Goal: Task Accomplishment & Management: Manage account settings

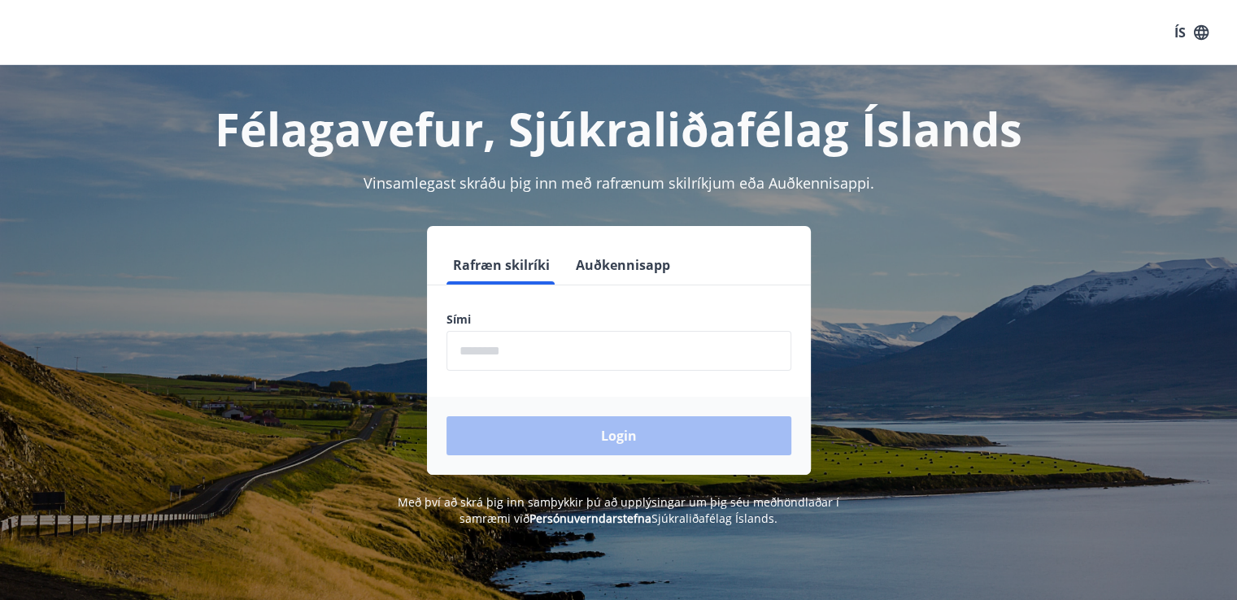
click at [560, 349] on input "phone" at bounding box center [618, 351] width 345 height 40
click at [546, 436] on div "Login" at bounding box center [619, 436] width 384 height 78
click at [557, 342] on input "phone" at bounding box center [618, 351] width 345 height 40
type input "********"
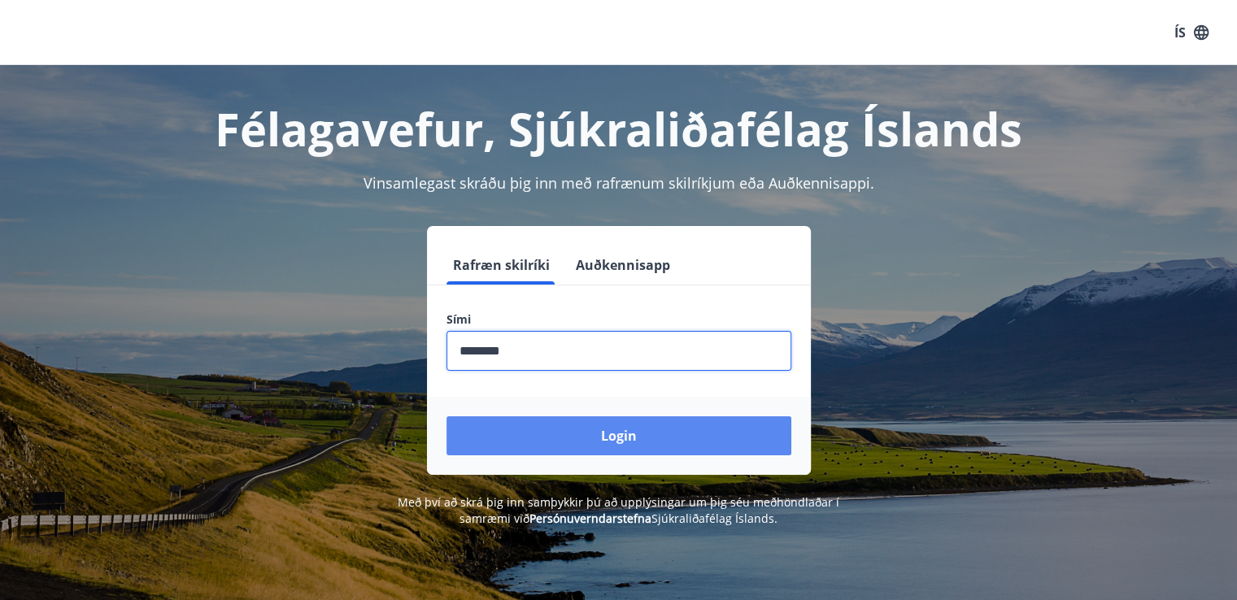
click at [589, 432] on button "Login" at bounding box center [618, 435] width 345 height 39
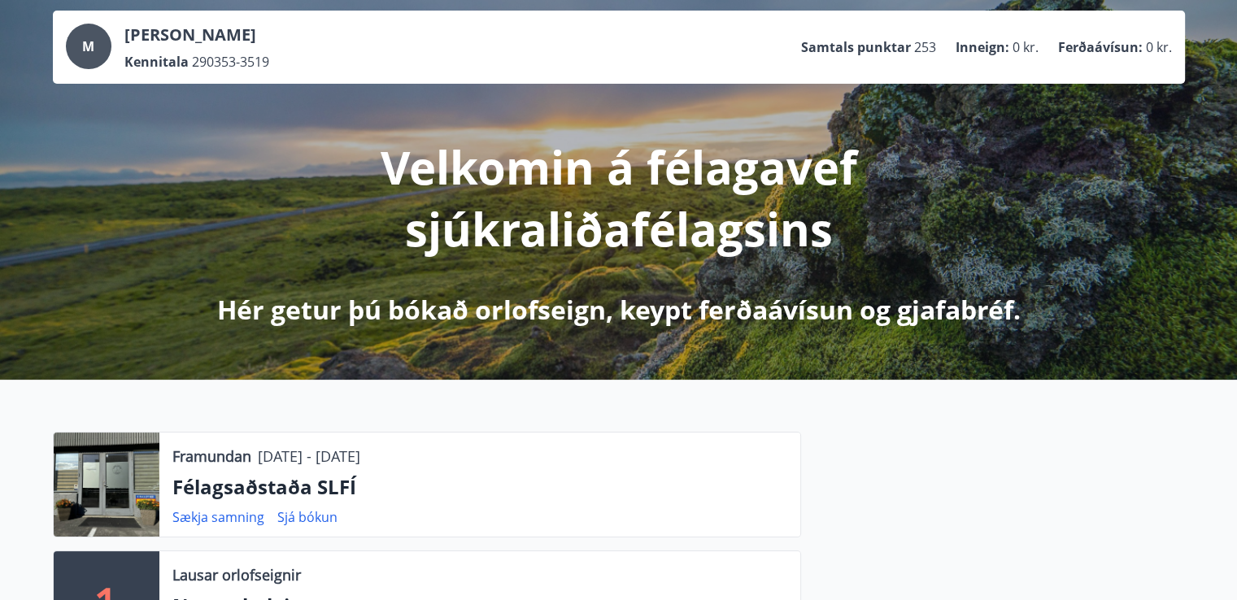
scroll to position [81, 0]
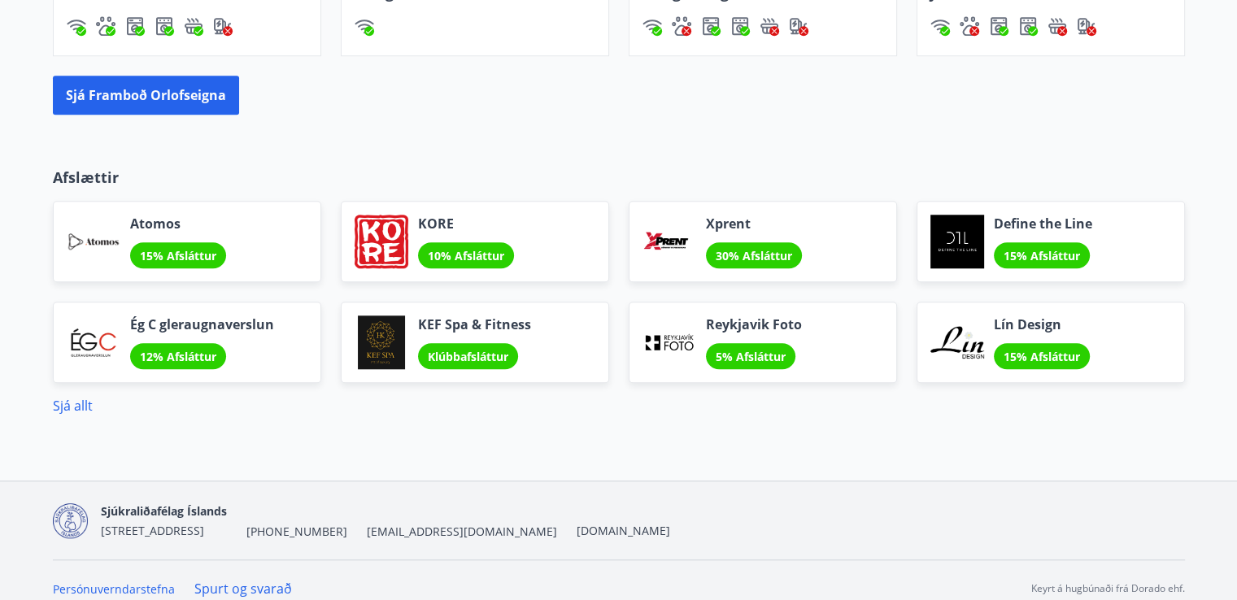
scroll to position [1509, 0]
